Goal: Complete application form: Complete application form

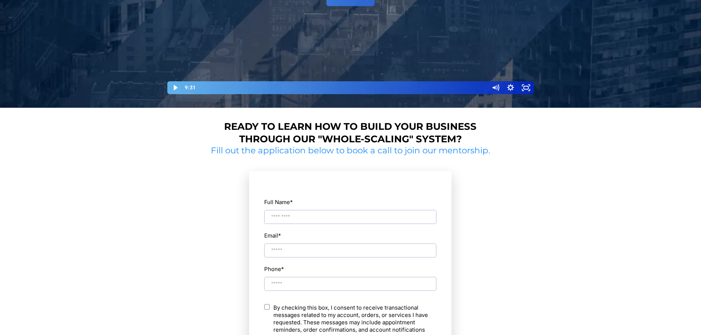
scroll to position [252, 0]
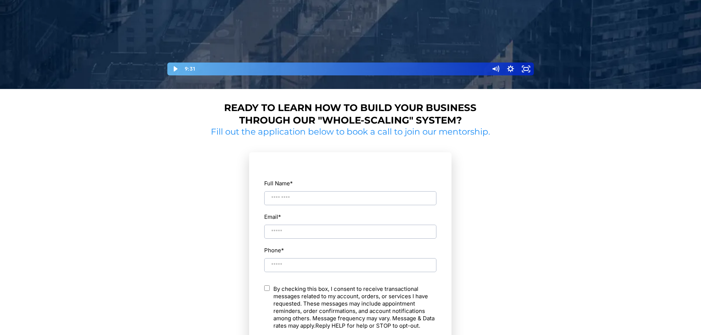
click at [311, 188] on label "Full Name *" at bounding box center [350, 183] width 172 height 10
click at [311, 191] on input "Full Name *" at bounding box center [350, 198] width 172 height 14
click at [310, 194] on input "Full Name *" at bounding box center [350, 198] width 172 height 14
type input "**********"
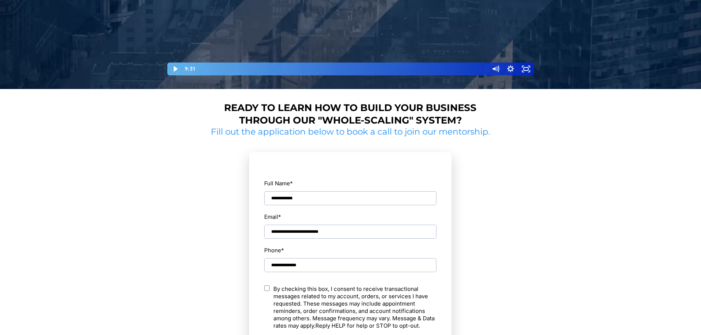
type input "**********"
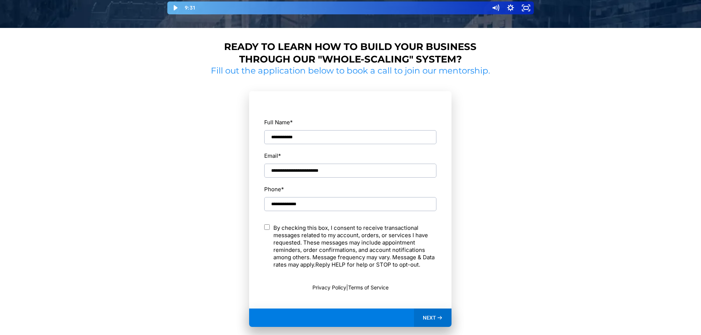
scroll to position [409, 0]
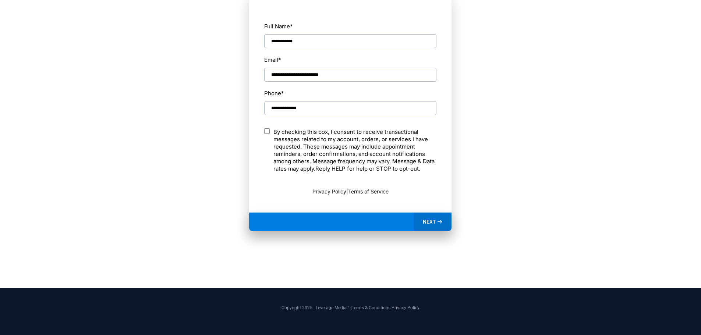
click at [438, 215] on div "NEXT" at bounding box center [433, 222] width 38 height 18
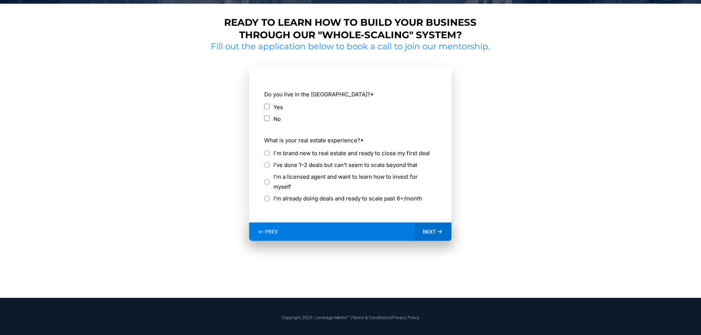
click at [280, 105] on label "Yes" at bounding box center [278, 107] width 10 height 10
click at [323, 152] on label "I'm brand new to real estate and ready to close my first deal" at bounding box center [351, 153] width 156 height 10
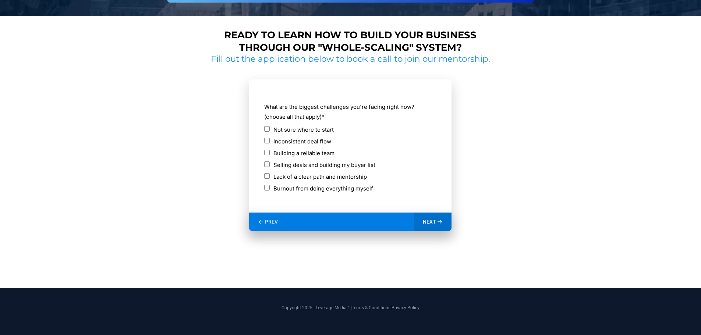
scroll to position [325, 0]
click at [322, 128] on label "Not sure where to start" at bounding box center [303, 130] width 60 height 10
click at [432, 219] on span "NEXT" at bounding box center [429, 222] width 13 height 7
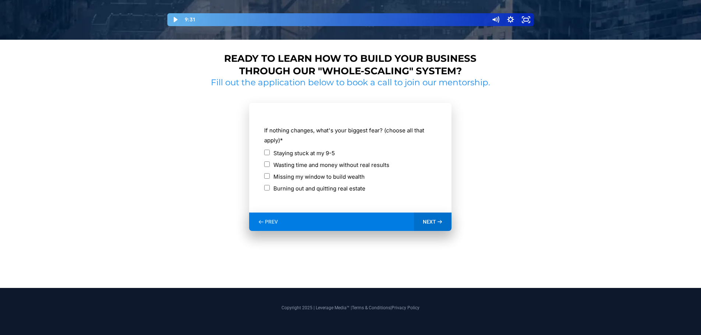
scroll to position [301, 0]
click at [322, 153] on label "Staying stuck at my 9-5" at bounding box center [303, 153] width 61 height 10
click at [338, 166] on label "Wasting time and money without real results" at bounding box center [331, 165] width 116 height 10
click at [337, 178] on label "Missing my window to build wealth" at bounding box center [318, 177] width 91 height 10
click at [429, 222] on span "NEXT" at bounding box center [429, 222] width 13 height 7
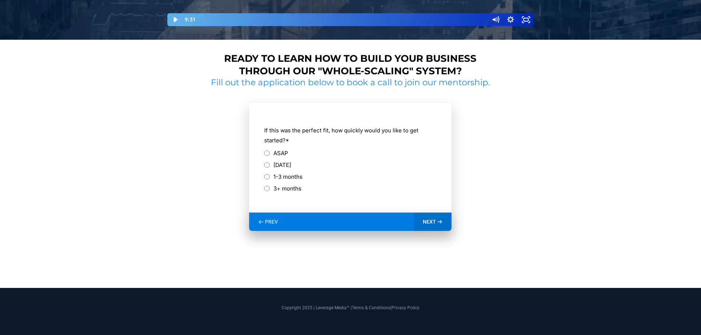
click at [280, 152] on label "ASAP" at bounding box center [280, 153] width 15 height 10
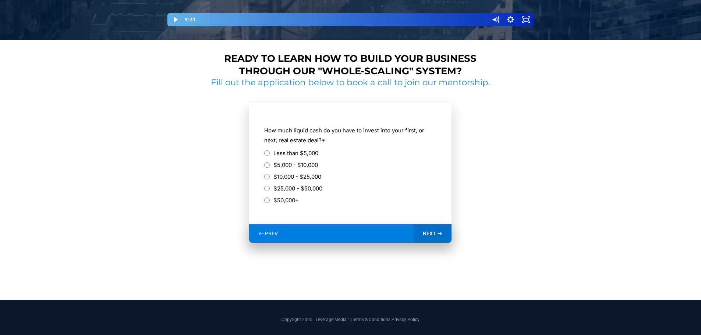
click at [303, 177] on label "$10,000 - $25,000" at bounding box center [297, 177] width 48 height 10
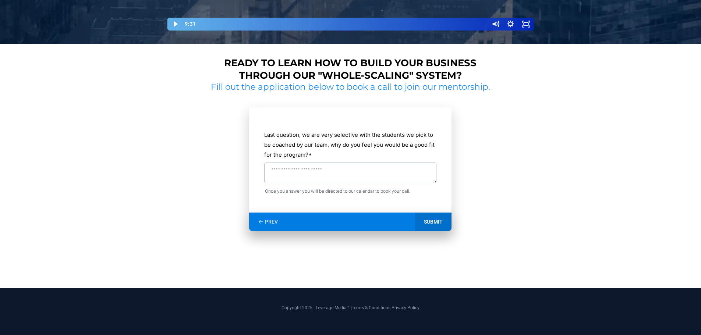
scroll to position [297, 0]
drag, startPoint x: 343, startPoint y: 155, endPoint x: 347, endPoint y: 168, distance: 13.7
click at [348, 164] on div "Last question, we are very selective with the students we pick to be coached by…" at bounding box center [350, 161] width 173 height 69
click at [345, 171] on textarea "Last question, we are very selective with the students we pick to be coached by…" at bounding box center [350, 173] width 172 height 21
type textarea "**********"
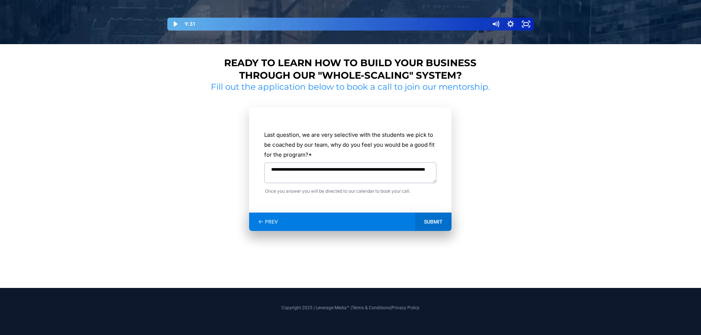
click at [431, 221] on div "SUBMIT" at bounding box center [433, 222] width 36 height 18
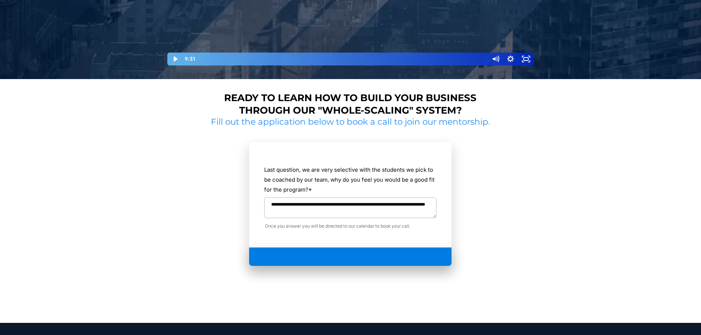
scroll to position [180, 0]
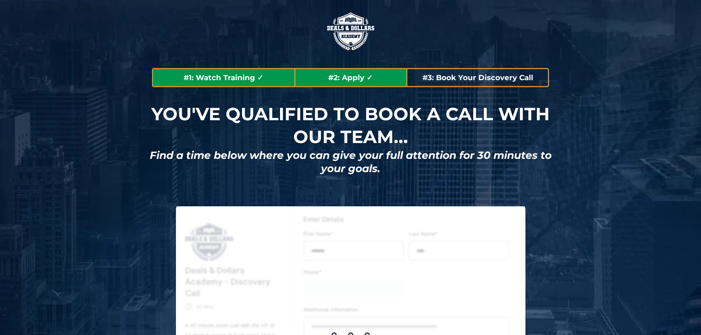
type input "**********"
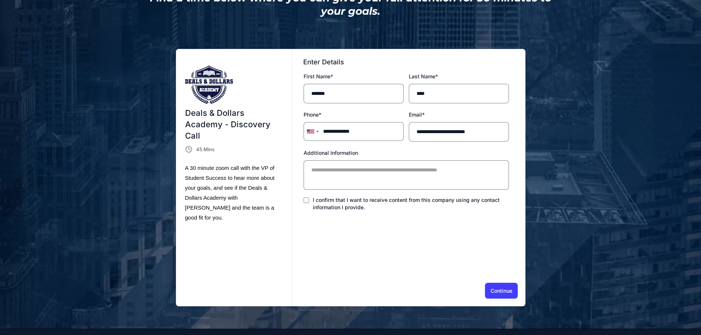
scroll to position [199, 0]
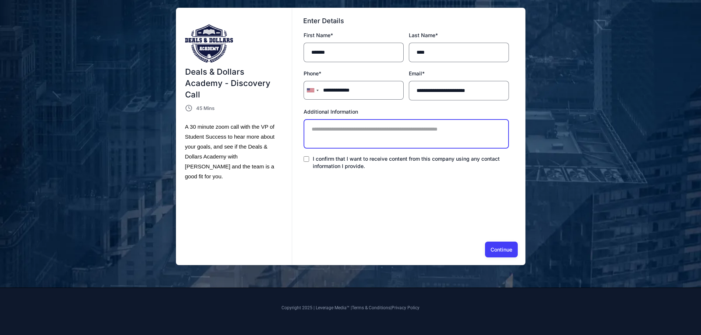
click at [370, 133] on textarea "Additional Information" at bounding box center [406, 133] width 205 height 29
click at [504, 250] on button "Continue" at bounding box center [501, 249] width 33 height 15
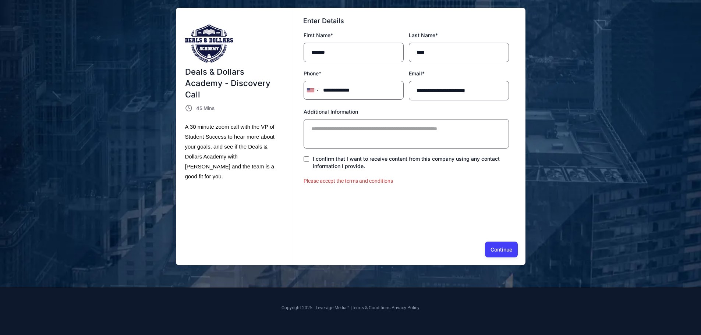
scroll to position [5, 0]
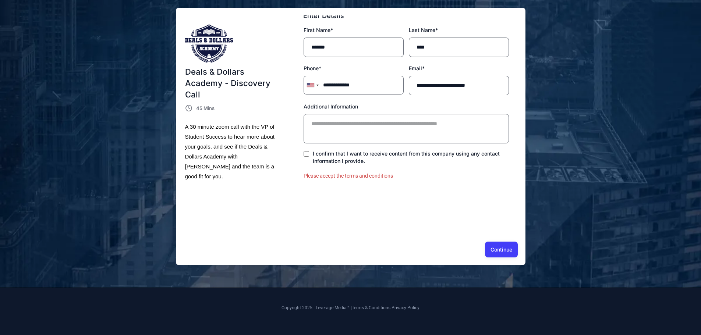
click at [365, 156] on span "I confirm that I want to receive content from this company using any contact in…" at bounding box center [406, 157] width 187 height 14
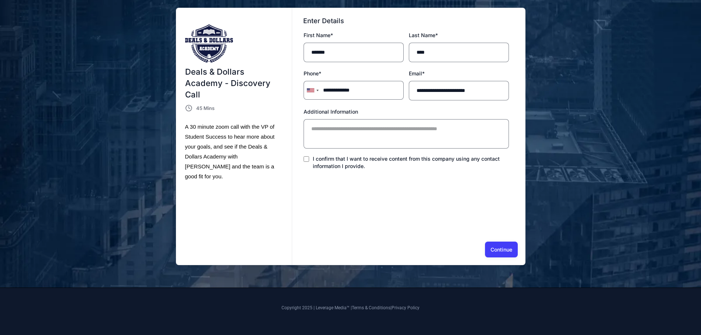
scroll to position [0, 0]
click at [494, 248] on button "Continue" at bounding box center [501, 249] width 33 height 15
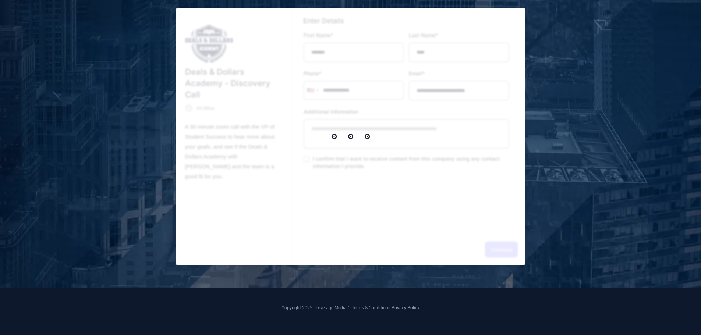
select select "*"
select select "****"
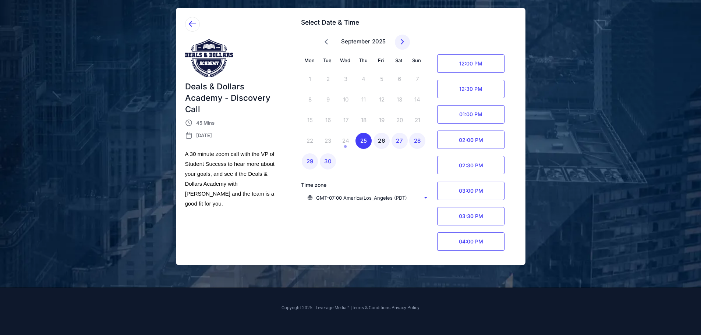
click at [379, 141] on div "26" at bounding box center [381, 141] width 16 height 16
click at [364, 141] on div "25" at bounding box center [363, 141] width 16 height 16
click at [459, 237] on span "04:00 PM" at bounding box center [470, 242] width 67 height 18
click at [490, 242] on div "Confirm" at bounding box center [489, 241] width 19 height 8
